Goal: Task Accomplishment & Management: Use online tool/utility

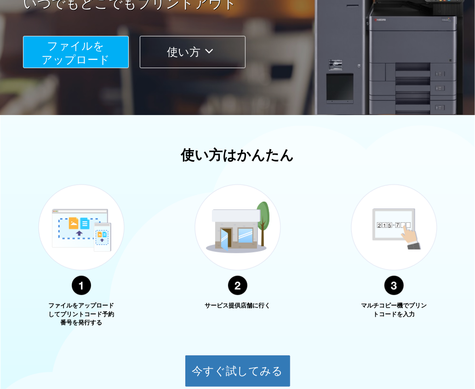
scroll to position [272, 0]
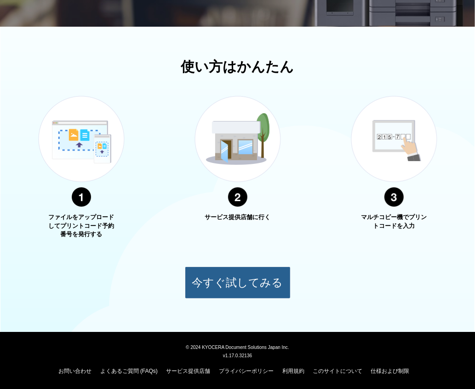
click at [238, 275] on button "今すぐ試してみる" at bounding box center [238, 282] width 106 height 32
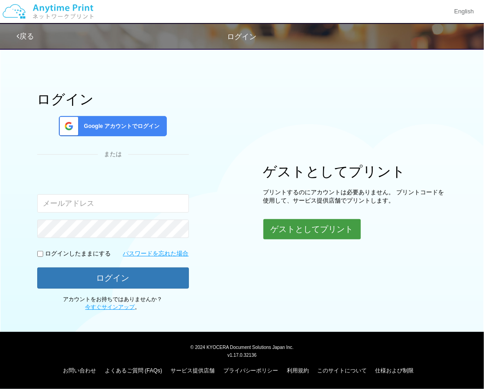
click at [288, 222] on button "ゲストとしてプリント" at bounding box center [313, 229] width 98 height 20
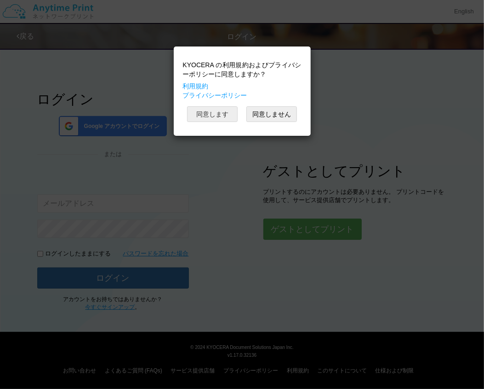
click at [218, 115] on button "同意します" at bounding box center [212, 114] width 51 height 16
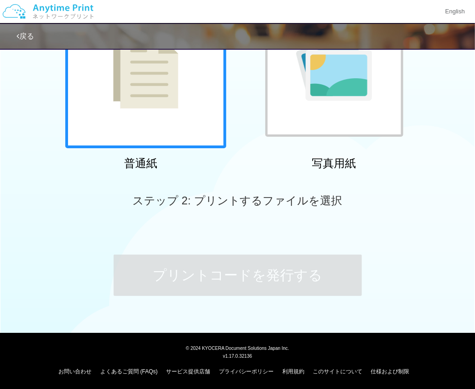
scroll to position [123, 0]
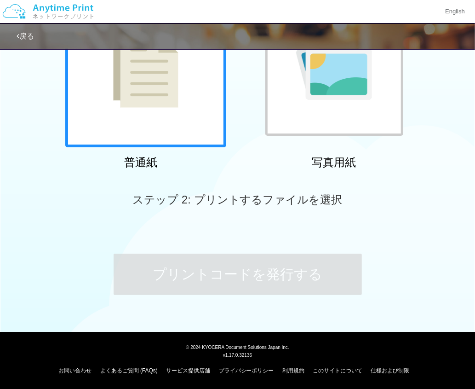
click at [118, 126] on div at bounding box center [145, 66] width 161 height 161
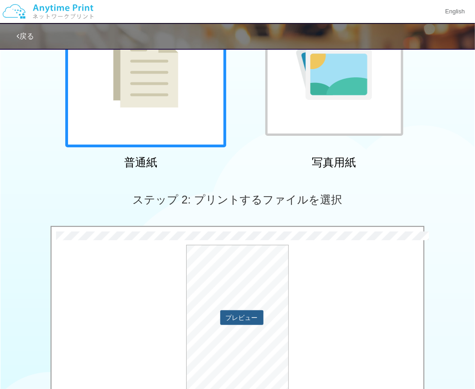
click at [235, 314] on button "プレビュー" at bounding box center [241, 317] width 43 height 15
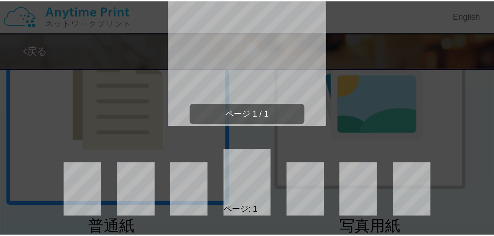
scroll to position [0, 0]
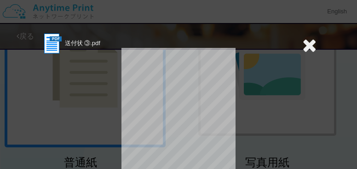
click at [310, 43] on icon at bounding box center [309, 45] width 14 height 18
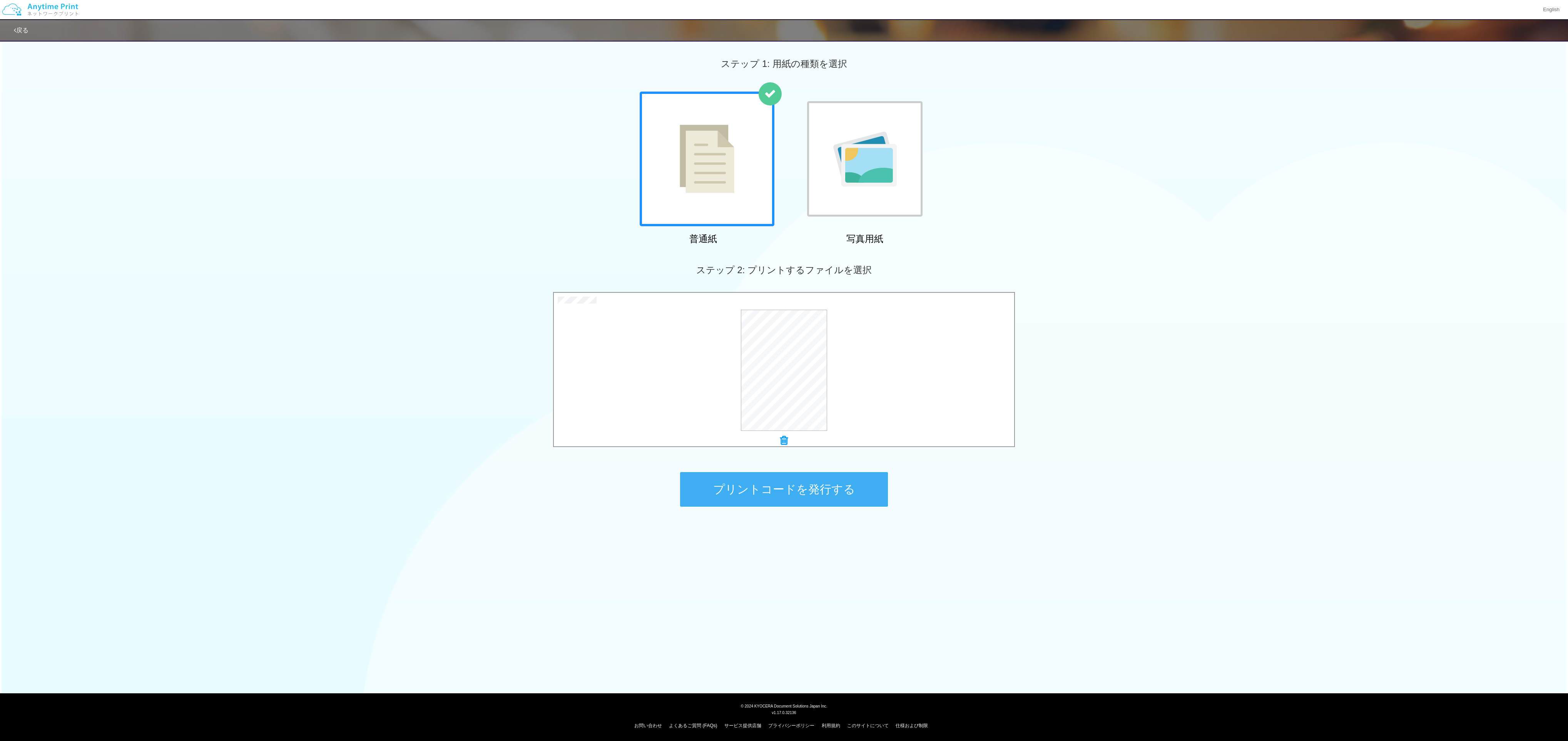
click at [331, 270] on button "プリントコードを発行する" at bounding box center [784, 489] width 208 height 34
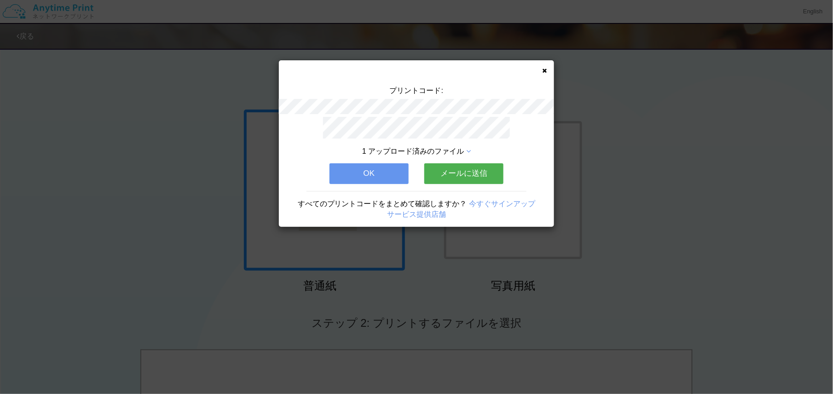
click at [396, 167] on button "メールに送信" at bounding box center [463, 173] width 79 height 20
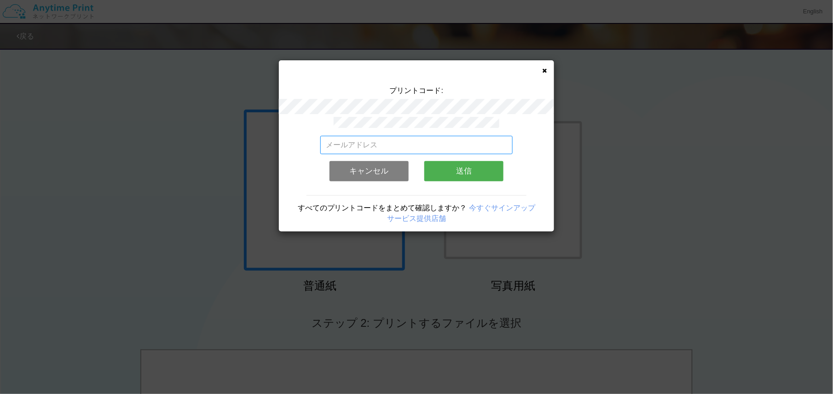
click at [381, 138] on input "email" at bounding box center [416, 145] width 193 height 18
type input "[EMAIL_ADDRESS][DOMAIN_NAME]"
click at [396, 168] on button "送信" at bounding box center [463, 171] width 79 height 20
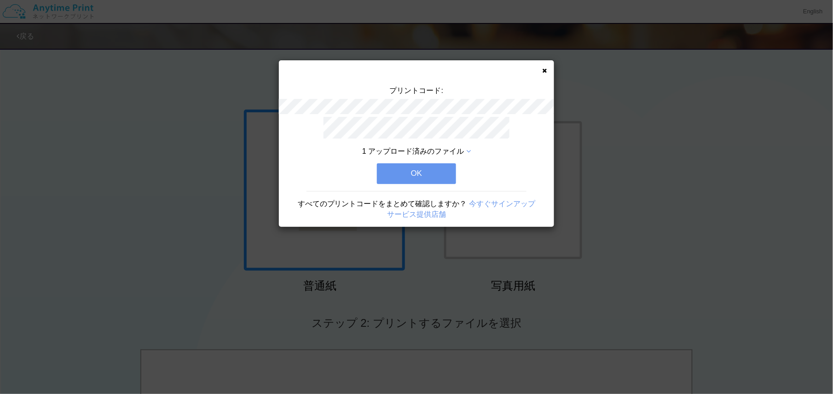
click at [396, 172] on button "OK" at bounding box center [416, 173] width 79 height 20
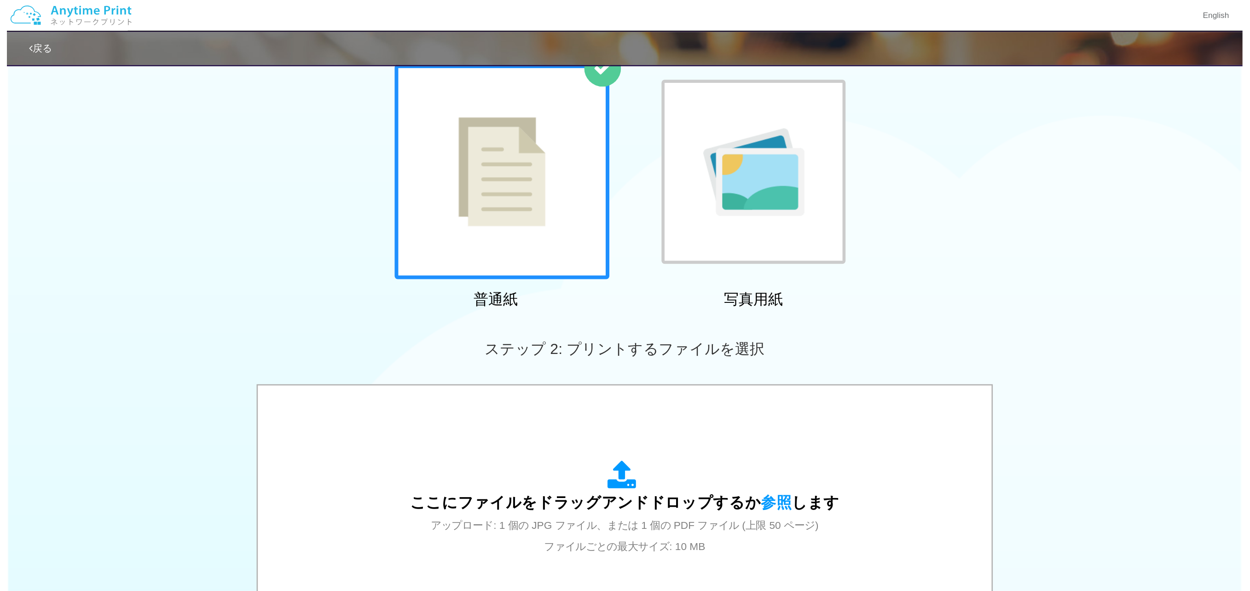
scroll to position [62, 0]
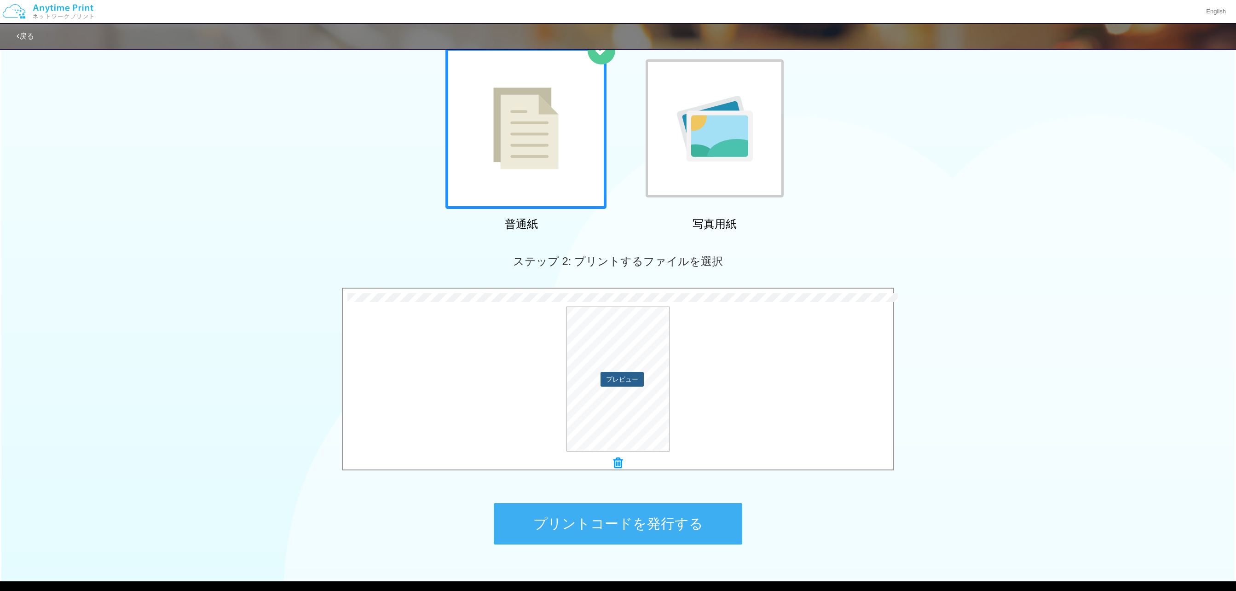
click at [396, 323] on button "プレビュー" at bounding box center [621, 379] width 43 height 15
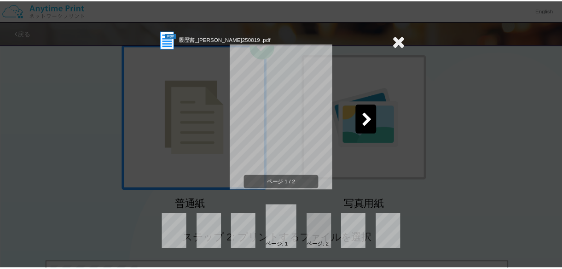
scroll to position [61, 0]
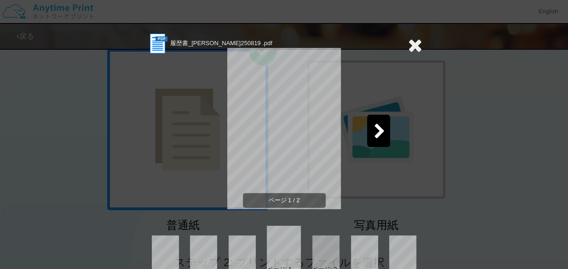
click at [382, 135] on icon at bounding box center [380, 132] width 12 height 16
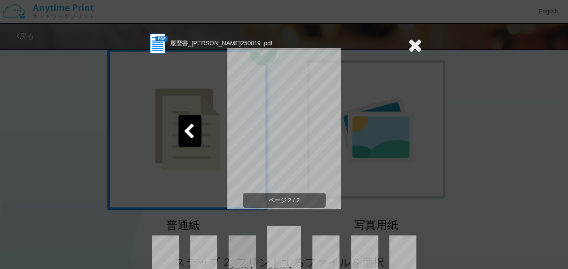
click at [396, 47] on icon at bounding box center [415, 45] width 14 height 18
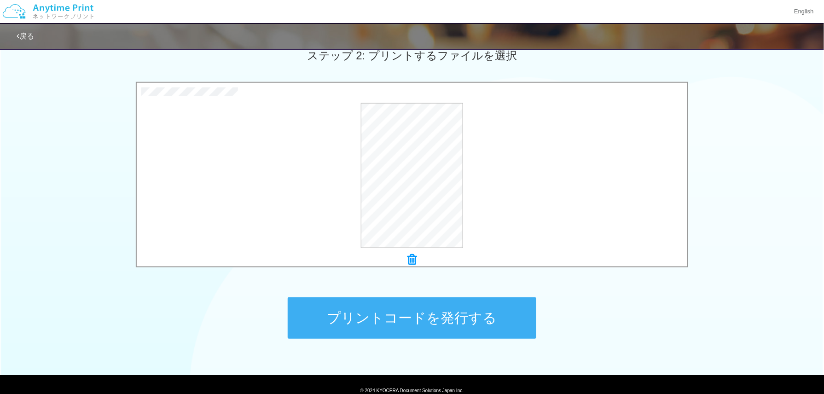
scroll to position [306, 0]
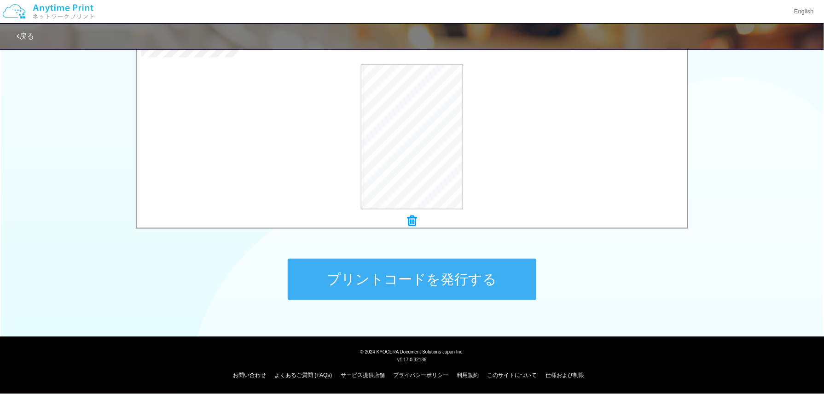
click at [396, 284] on button "プリントコードを発行する" at bounding box center [412, 279] width 248 height 41
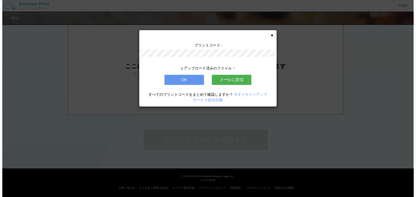
scroll to position [0, 0]
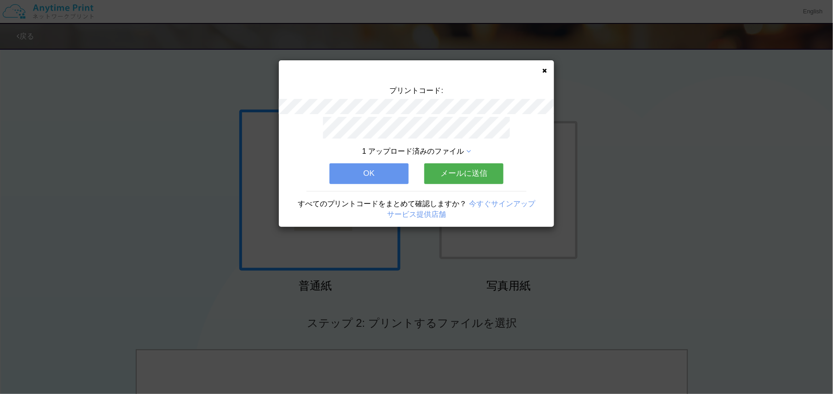
click at [396, 166] on button "メールに送信" at bounding box center [463, 173] width 79 height 20
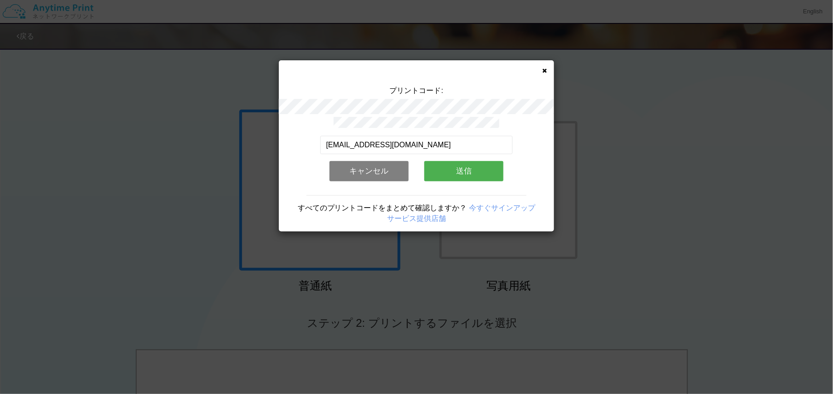
click at [396, 165] on button "送信" at bounding box center [463, 171] width 79 height 20
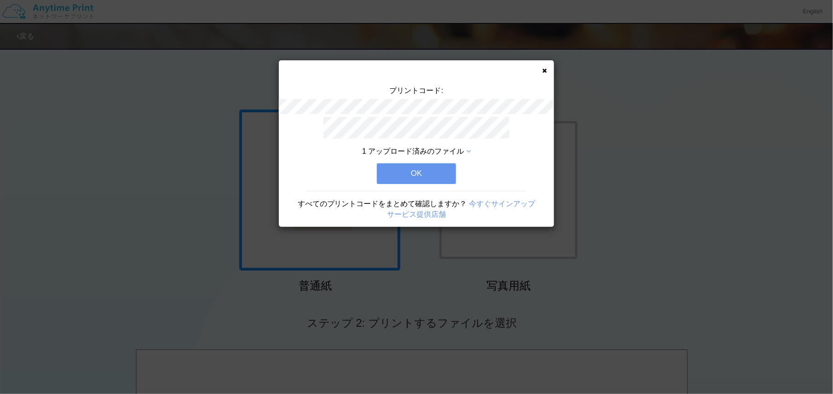
click at [396, 171] on button "OK" at bounding box center [416, 173] width 79 height 20
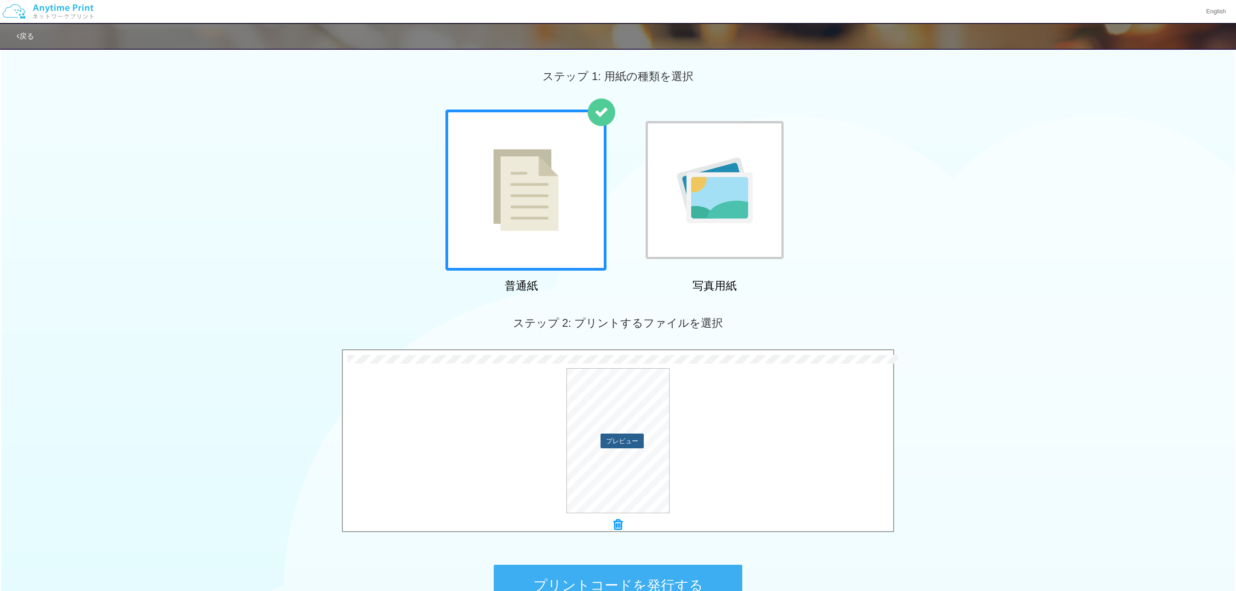
click at [396, 323] on div "プレビュー" at bounding box center [618, 440] width 550 height 145
click at [396, 323] on button "プレビュー" at bounding box center [621, 440] width 43 height 15
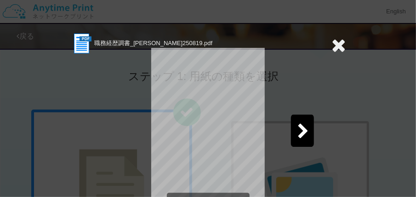
scroll to position [61, 0]
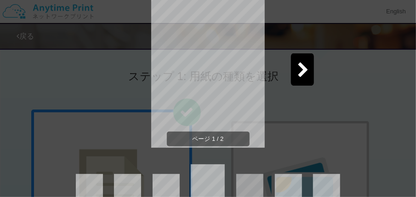
click at [298, 73] on icon at bounding box center [304, 71] width 12 height 16
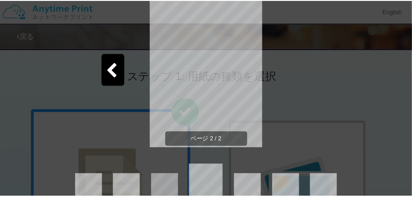
scroll to position [0, 0]
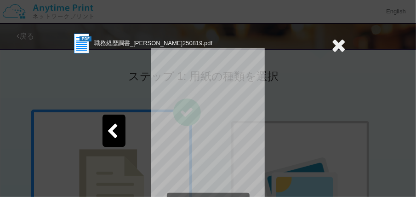
click at [341, 44] on icon at bounding box center [339, 45] width 14 height 18
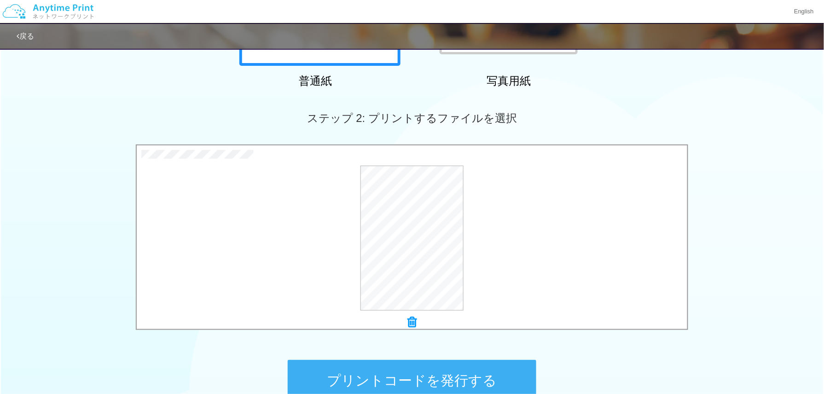
scroll to position [306, 0]
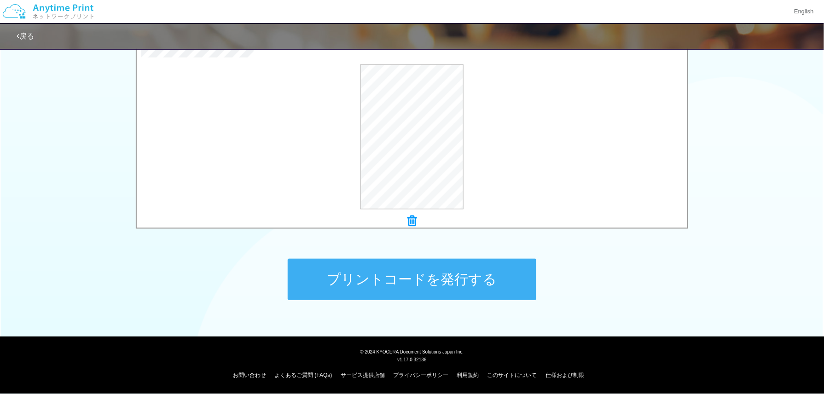
click at [396, 284] on button "プリントコードを発行する" at bounding box center [412, 279] width 248 height 41
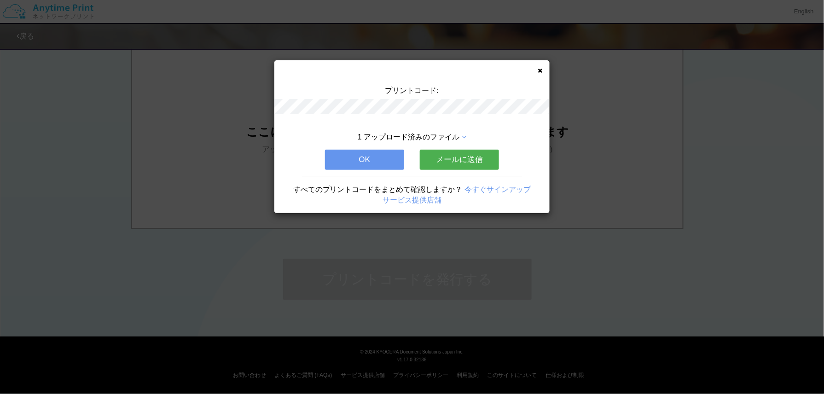
scroll to position [0, 0]
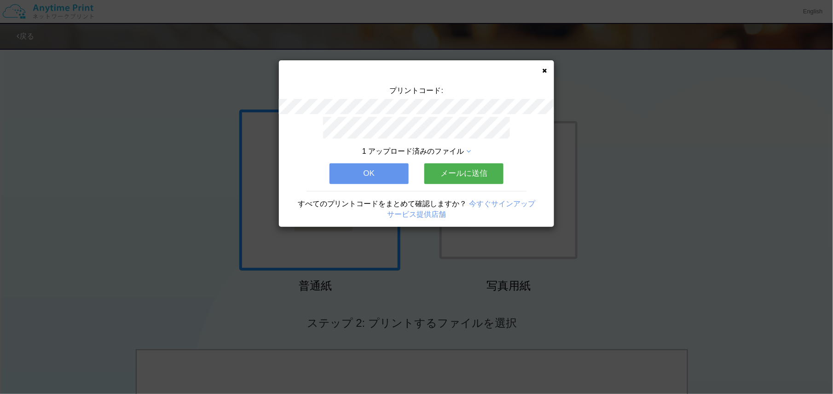
click at [396, 165] on button "メールに送信" at bounding box center [463, 173] width 79 height 20
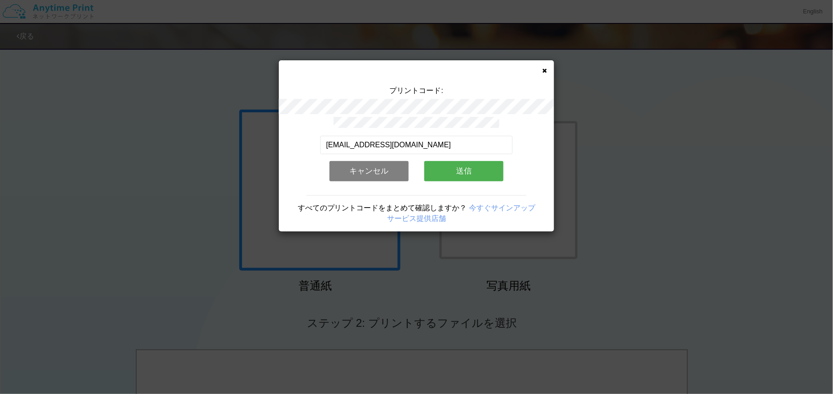
click at [396, 153] on div "[EMAIL_ADDRESS][DOMAIN_NAME] 有効なメールアドレスを入力してください。 このメールアドレスは、すでに別のアカウントと関連付けられて…" at bounding box center [416, 162] width 193 height 52
click at [396, 162] on button "送信" at bounding box center [463, 171] width 79 height 20
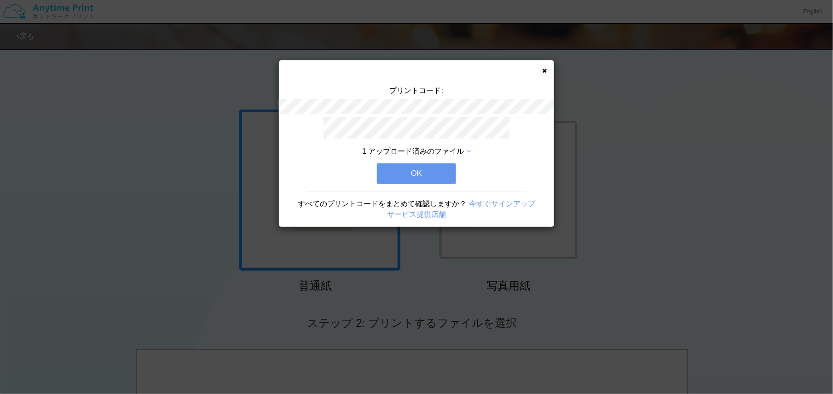
click at [396, 171] on button "OK" at bounding box center [416, 173] width 79 height 20
